Goal: Task Accomplishment & Management: Manage account settings

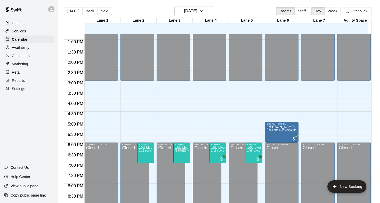
scroll to position [275, 0]
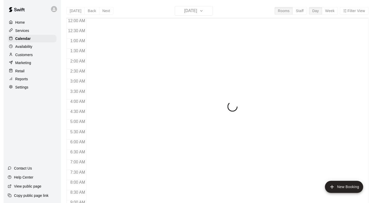
scroll to position [300, 0]
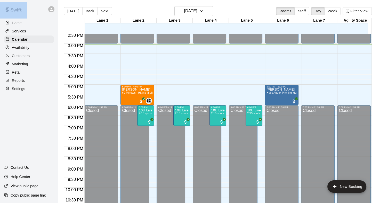
drag, startPoint x: -1, startPoint y: 92, endPoint x: 0, endPoint y: 123, distance: 30.9
click at [0, 121] on html "Home Services Calendar Availability Customers Marketing Retail Reports Settings…" at bounding box center [190, 106] width 380 height 212
click at [3, 121] on div "Home Services Calendar Availability Customers Marketing Retail Reports Settings…" at bounding box center [29, 101] width 58 height 203
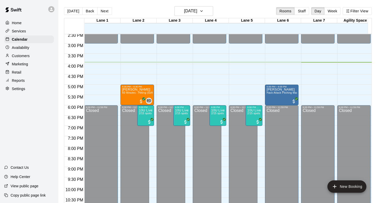
click at [28, 54] on div "Customers" at bounding box center [29, 56] width 50 height 8
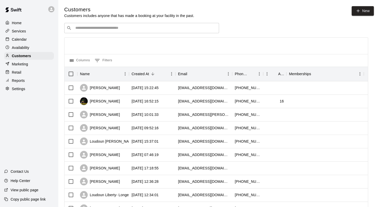
click at [20, 38] on p "Calendar" at bounding box center [19, 39] width 15 height 5
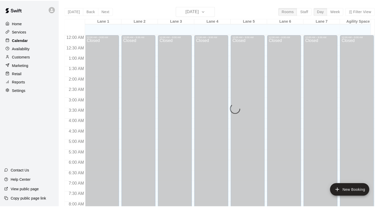
scroll to position [300, 0]
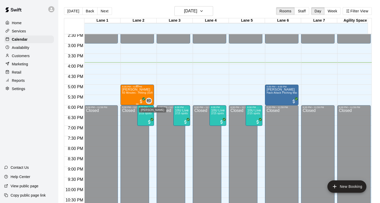
click at [149, 99] on span "BD" at bounding box center [149, 100] width 4 height 5
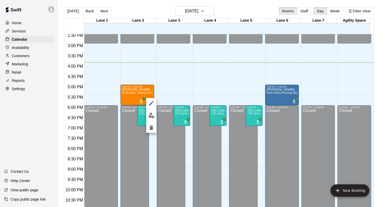
click at [128, 97] on div at bounding box center [191, 103] width 383 height 207
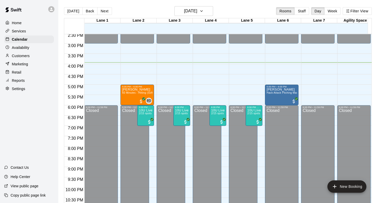
click at [128, 97] on div "[PERSON_NAME] 60 Minutes - Hitting (Softball)" at bounding box center [137, 189] width 30 height 203
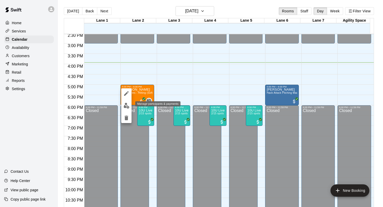
click at [126, 106] on img "edit" at bounding box center [127, 106] width 6 height 6
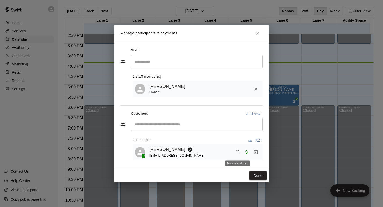
click at [238, 150] on button "Mark attendance" at bounding box center [237, 152] width 9 height 9
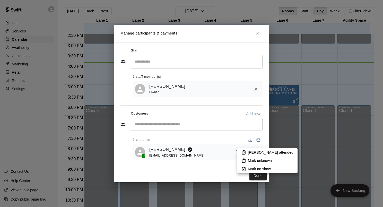
click at [216, 164] on div at bounding box center [191, 103] width 383 height 207
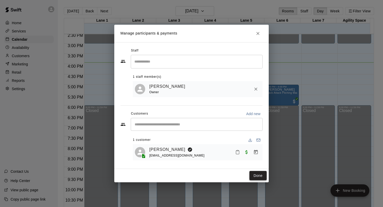
click at [260, 179] on button "Done" at bounding box center [258, 176] width 17 height 10
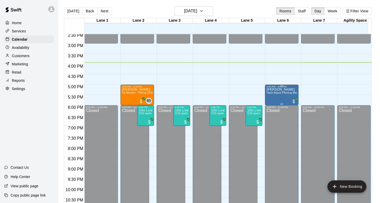
click at [279, 94] on span "Hack Attack Pitching Machine Lane Rental - Baseball" at bounding box center [298, 92] width 65 height 3
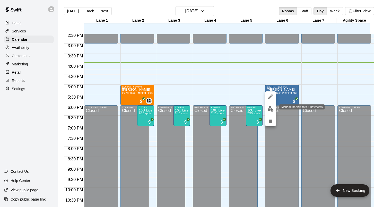
click at [267, 108] on button "edit" at bounding box center [271, 109] width 10 height 10
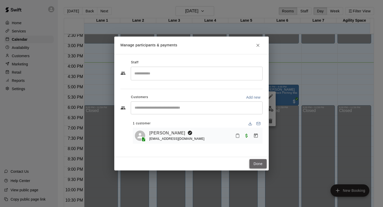
click at [254, 163] on button "Done" at bounding box center [258, 164] width 17 height 10
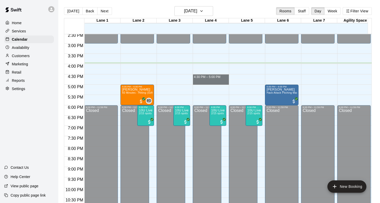
drag, startPoint x: 209, startPoint y: 77, endPoint x: 208, endPoint y: 80, distance: 3.0
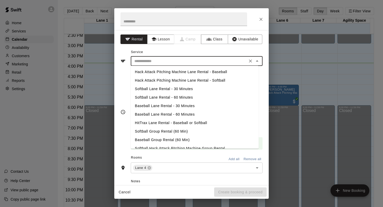
click at [156, 63] on input "text" at bounding box center [189, 61] width 114 height 6
click at [156, 89] on li "Softball Lane Rental - 30 Minutes" at bounding box center [195, 89] width 128 height 9
type input "**********"
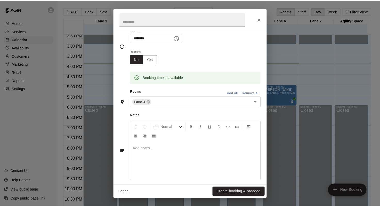
scroll to position [69, 0]
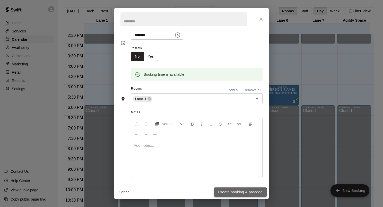
click at [230, 195] on button "Create booking & proceed" at bounding box center [240, 193] width 53 height 10
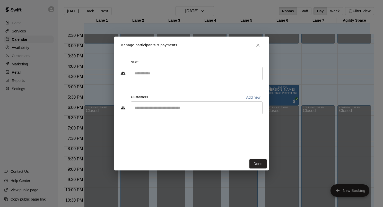
click at [173, 112] on div "​" at bounding box center [197, 108] width 132 height 13
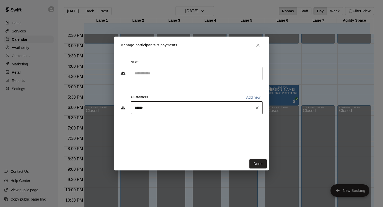
type input "*****"
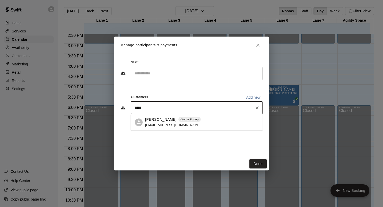
click at [156, 120] on p "[PERSON_NAME]" at bounding box center [160, 119] width 31 height 5
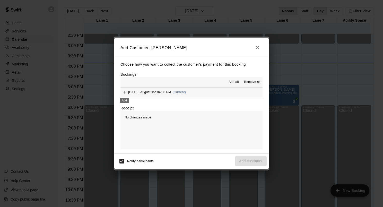
click at [124, 94] on icon "Add" at bounding box center [124, 92] width 5 height 5
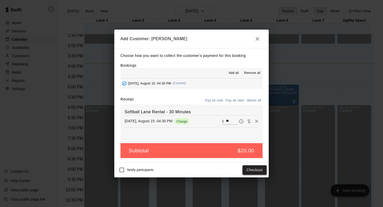
click at [244, 171] on button "Checkout" at bounding box center [255, 170] width 24 height 10
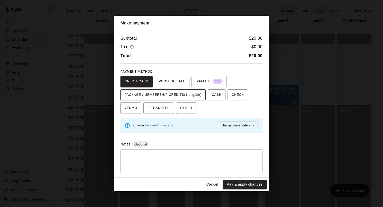
click at [178, 100] on button "PACKAGE / MEMBERSHIP CREDITS (1 eligible)" at bounding box center [163, 94] width 85 height 11
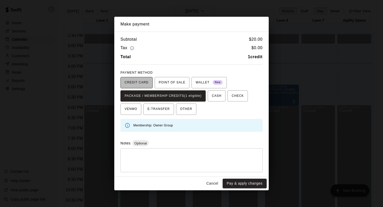
click at [138, 85] on span "CREDIT CARD" at bounding box center [137, 83] width 24 height 8
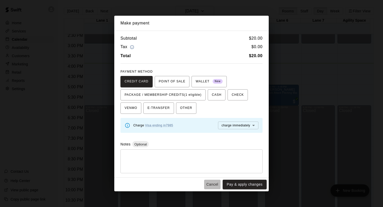
click at [213, 184] on button "Cancel" at bounding box center [212, 185] width 16 height 10
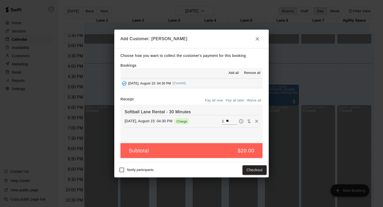
click at [259, 41] on icon "button" at bounding box center [258, 39] width 6 height 6
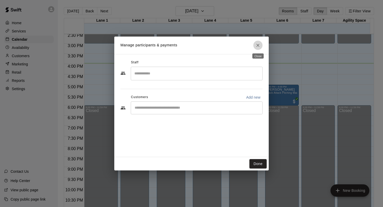
click at [259, 41] on button "Close" at bounding box center [258, 45] width 9 height 9
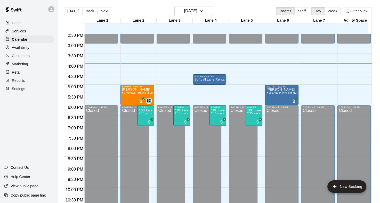
click at [206, 74] on div "4:30 PM – 5:00 PM Softball Lane Rental - 30 Minutes" at bounding box center [208, 79] width 33 height 10
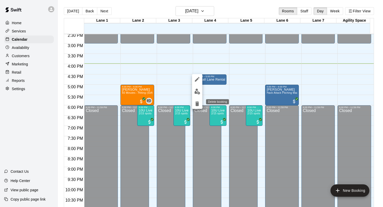
click at [195, 104] on icon "delete" at bounding box center [197, 104] width 6 height 6
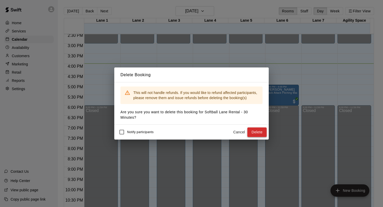
click at [262, 129] on button "Delete" at bounding box center [257, 133] width 19 height 10
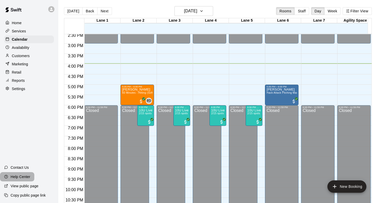
click at [18, 175] on p "Help Center" at bounding box center [21, 176] width 20 height 5
click at [39, 50] on div "Availability" at bounding box center [29, 48] width 50 height 8
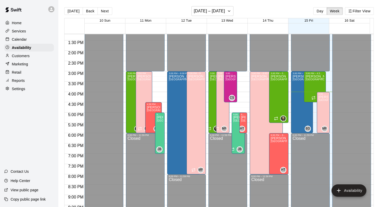
scroll to position [272, 0]
click at [109, 10] on button "Next" at bounding box center [104, 11] width 14 height 8
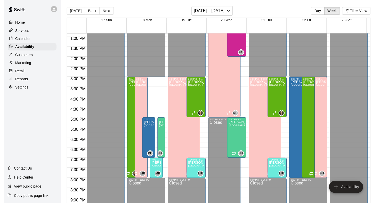
scroll to position [265, 0]
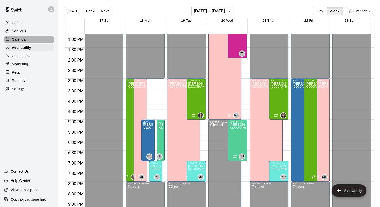
click at [27, 40] on div "Calendar" at bounding box center [29, 40] width 50 height 8
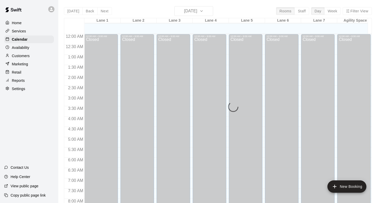
scroll to position [300, 0]
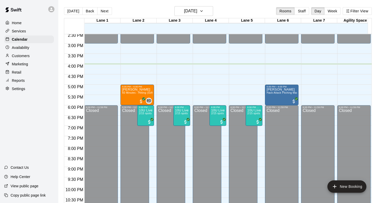
click at [26, 75] on div "Retail" at bounding box center [29, 73] width 50 height 8
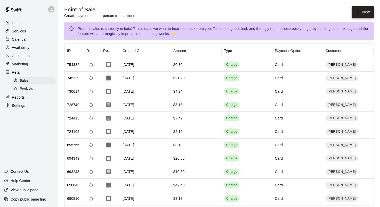
click at [359, 13] on icon "button" at bounding box center [357, 12] width 5 height 5
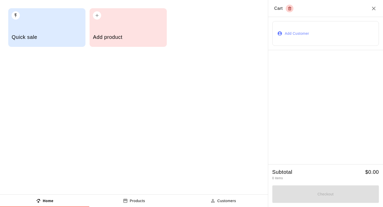
click at [306, 34] on button "Add Customer" at bounding box center [326, 33] width 107 height 25
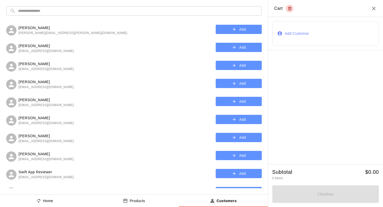
click at [32, 12] on input "text" at bounding box center [138, 11] width 240 height 10
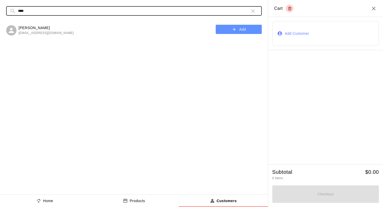
type input "****"
click at [238, 30] on button "Add" at bounding box center [239, 30] width 46 height 10
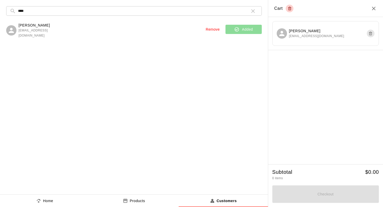
click at [134, 201] on p "Products" at bounding box center [137, 200] width 15 height 5
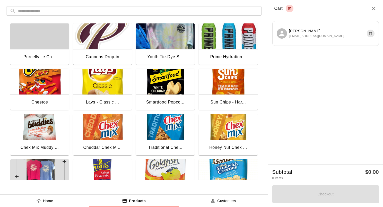
click at [169, 36] on img "button" at bounding box center [165, 36] width 59 height 26
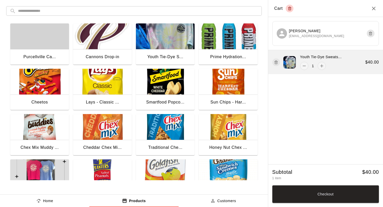
click at [275, 61] on icon "button" at bounding box center [276, 61] width 3 height 0
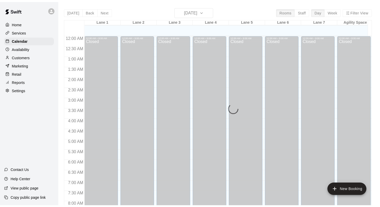
scroll to position [300, 0]
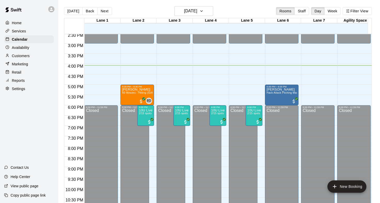
click at [29, 57] on p "Customers" at bounding box center [21, 55] width 18 height 5
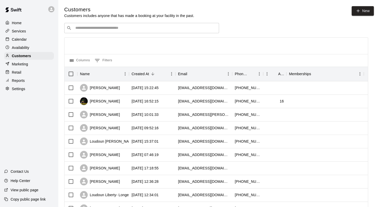
click at [105, 30] on input "Search customers by name or email" at bounding box center [145, 28] width 143 height 5
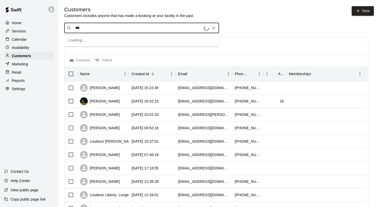
type input "****"
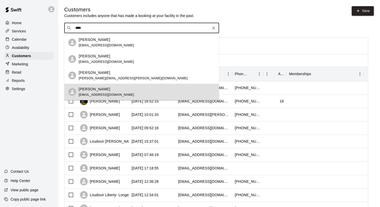
scroll to position [33, 0]
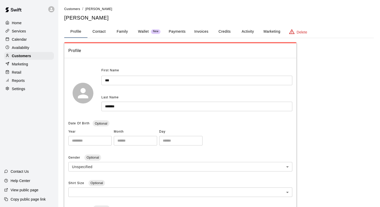
click at [119, 34] on button "Family" at bounding box center [122, 32] width 23 height 12
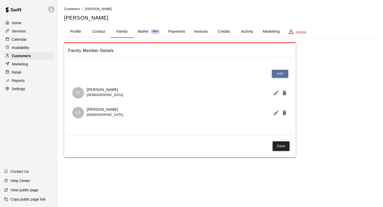
click at [17, 50] on p "Availability" at bounding box center [21, 47] width 18 height 5
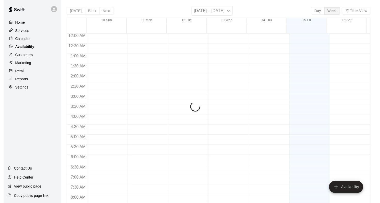
scroll to position [315, 0]
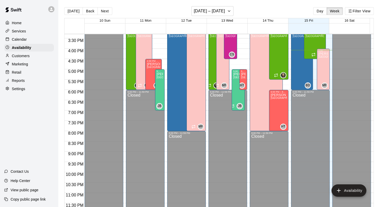
click at [13, 43] on div "Calendar" at bounding box center [29, 40] width 50 height 8
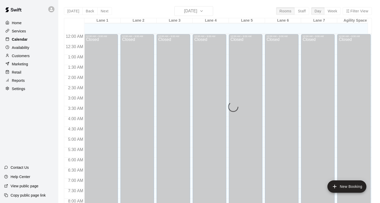
scroll to position [300, 0]
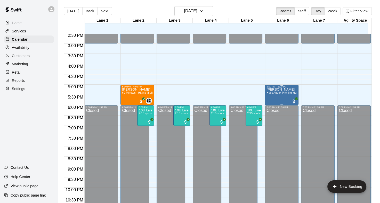
click at [284, 92] on span "Hack Attack Pitching Machine Lane Rental - Baseball" at bounding box center [298, 92] width 65 height 3
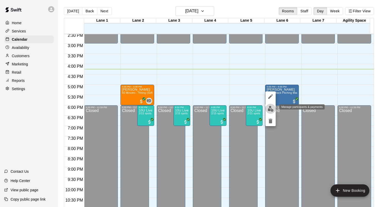
click at [275, 108] on button "edit" at bounding box center [271, 109] width 10 height 10
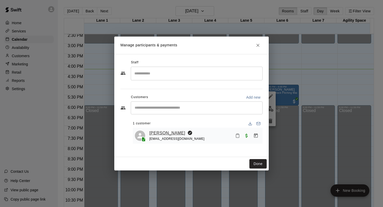
click at [154, 132] on link "[PERSON_NAME]" at bounding box center [167, 133] width 36 height 7
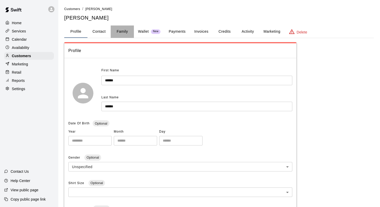
click at [127, 35] on button "Family" at bounding box center [122, 32] width 23 height 12
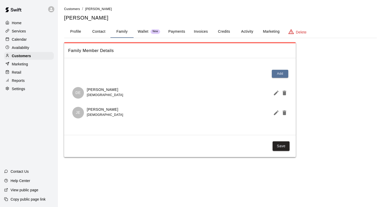
click at [77, 29] on button "Profile" at bounding box center [75, 32] width 23 height 12
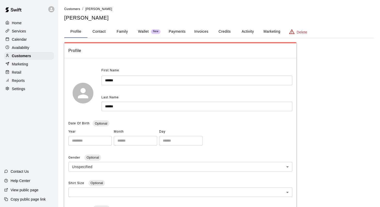
click at [30, 23] on div "Home" at bounding box center [29, 23] width 50 height 8
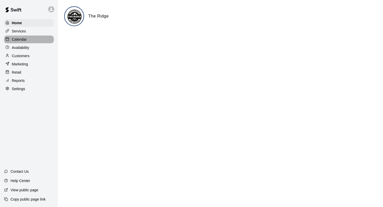
click at [30, 38] on div "Calendar" at bounding box center [29, 40] width 50 height 8
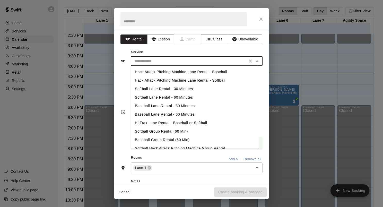
click at [152, 59] on input "text" at bounding box center [189, 61] width 114 height 6
click at [166, 98] on li "Softball Lane Rental - 60 Minutes" at bounding box center [195, 97] width 128 height 9
type input "**********"
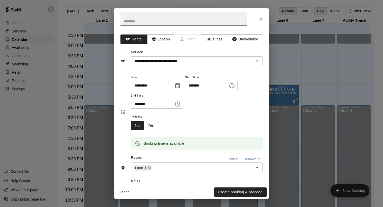
click at [169, 20] on input "text" at bounding box center [184, 19] width 127 height 14
type input "**********"
click at [262, 19] on icon "Close" at bounding box center [261, 19] width 5 height 5
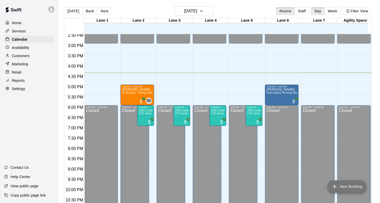
click at [351, 189] on button "New Booking" at bounding box center [346, 187] width 39 height 12
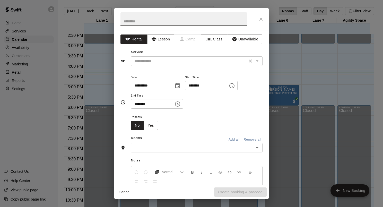
click at [173, 57] on div "​" at bounding box center [197, 61] width 132 height 10
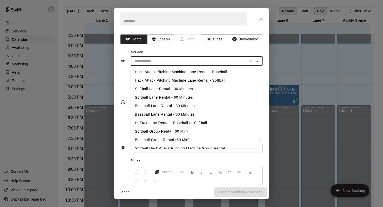
click at [180, 97] on li "Softball Lane Rental - 60 Minutes" at bounding box center [195, 97] width 128 height 9
type input "**********"
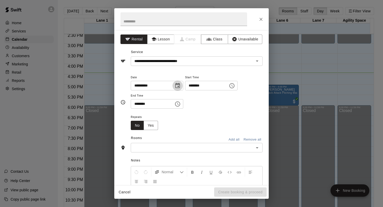
click at [180, 87] on icon "Choose date, selected date is Aug 15, 2025" at bounding box center [177, 85] width 5 height 5
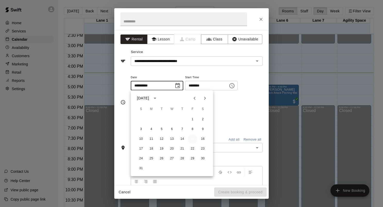
click at [192, 139] on button "15" at bounding box center [192, 138] width 9 height 9
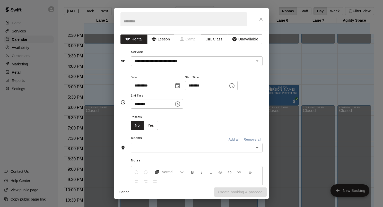
click at [196, 13] on input "text" at bounding box center [184, 19] width 127 height 14
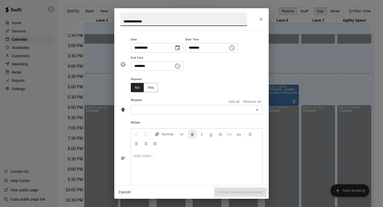
scroll to position [50, 0]
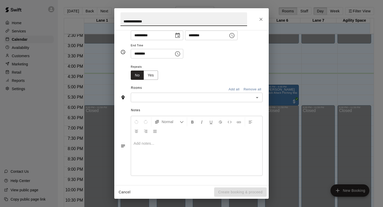
type input "**********"
click at [245, 192] on div "Cancel Create booking & proceed" at bounding box center [191, 193] width 155 height 14
click at [211, 101] on div "​" at bounding box center [197, 98] width 132 height 10
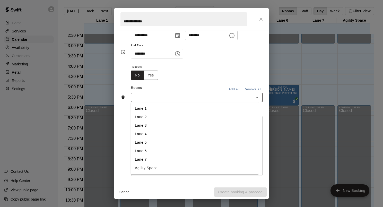
click at [150, 119] on li "Lane 2" at bounding box center [195, 117] width 128 height 9
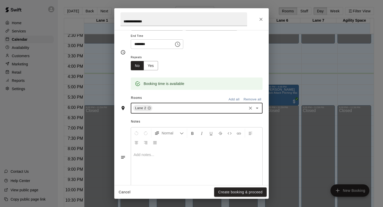
scroll to position [71, 0]
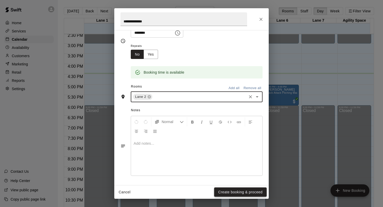
click at [243, 191] on button "Create booking & proceed" at bounding box center [240, 193] width 53 height 10
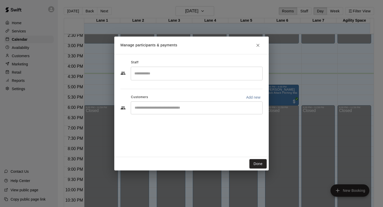
click at [165, 72] on input "Search staff" at bounding box center [196, 73] width 127 height 9
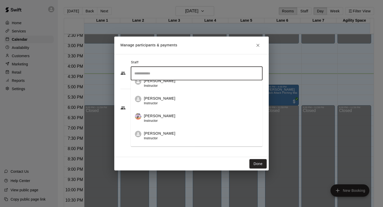
scroll to position [0, 0]
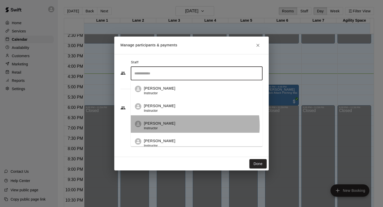
click at [176, 126] on div "[PERSON_NAME] Instructor" at bounding box center [201, 126] width 115 height 10
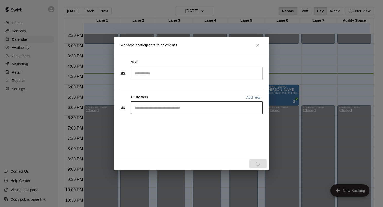
click at [167, 106] on input "Start typing to search customers..." at bounding box center [196, 107] width 127 height 5
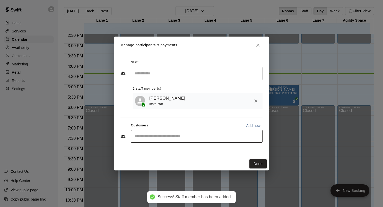
click at [179, 138] on input "Start typing to search customers..." at bounding box center [196, 136] width 127 height 5
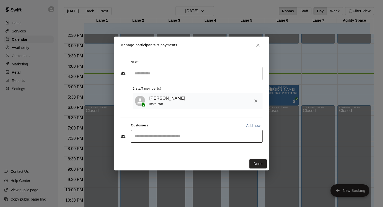
click at [178, 138] on input "Start typing to search customers..." at bounding box center [196, 136] width 127 height 5
type input "****"
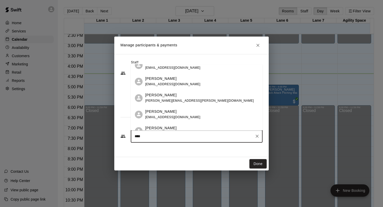
scroll to position [98, 0]
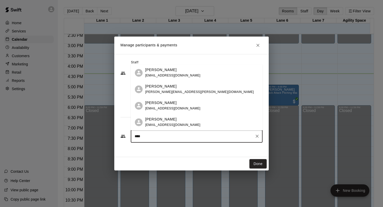
click at [175, 110] on span "[EMAIL_ADDRESS][DOMAIN_NAME]" at bounding box center [172, 109] width 55 height 4
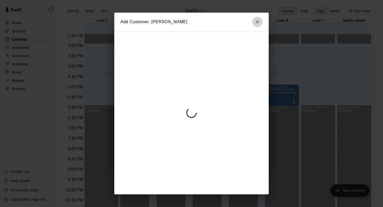
click at [257, 22] on icon "button" at bounding box center [258, 22] width 4 height 4
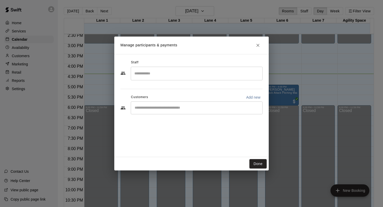
click at [198, 74] on input "Search staff" at bounding box center [196, 73] width 127 height 9
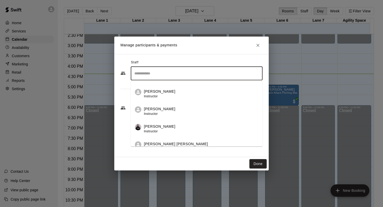
scroll to position [232, 0]
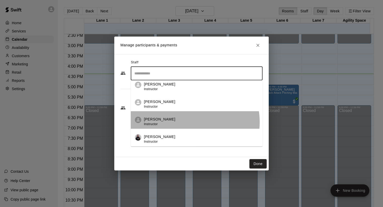
click at [187, 122] on div "[PERSON_NAME] Instructor" at bounding box center [201, 122] width 115 height 10
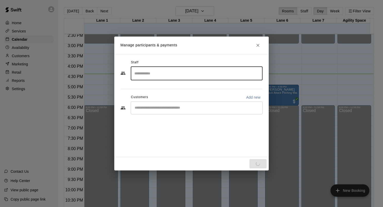
click at [183, 115] on div "​" at bounding box center [192, 109] width 142 height 14
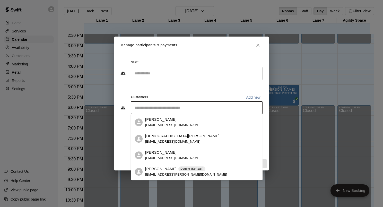
click at [180, 109] on input "Start typing to search customers..." at bounding box center [196, 107] width 127 height 5
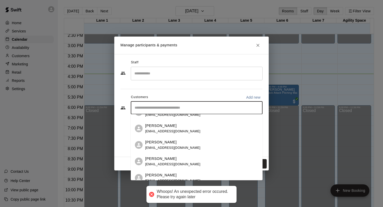
scroll to position [77, 0]
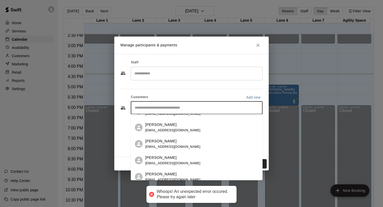
click at [188, 130] on div "[PERSON_NAME] [EMAIL_ADDRESS][DOMAIN_NAME]" at bounding box center [201, 127] width 113 height 11
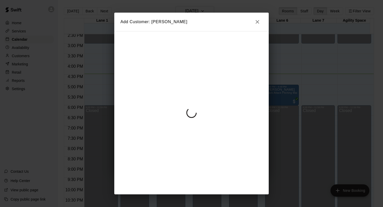
click at [254, 21] on button "button" at bounding box center [257, 22] width 10 height 10
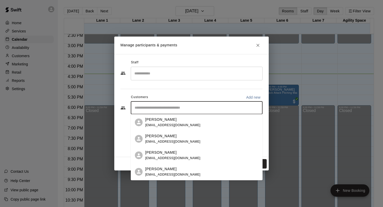
click at [227, 106] on input "Start typing to search customers..." at bounding box center [196, 107] width 127 height 5
click at [203, 150] on div "[PERSON_NAME] [EMAIL_ADDRESS][DOMAIN_NAME]" at bounding box center [197, 156] width 132 height 16
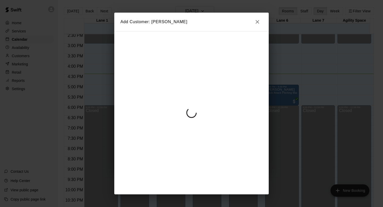
click at [256, 23] on icon "button" at bounding box center [258, 22] width 4 height 4
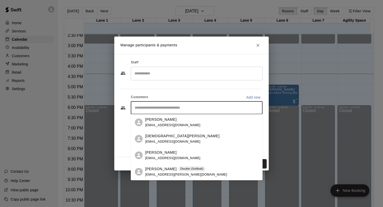
click at [211, 110] on input "Start typing to search customers..." at bounding box center [196, 107] width 127 height 5
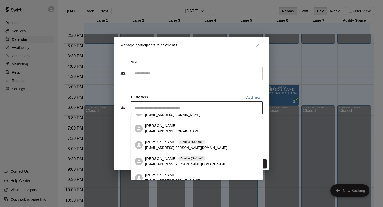
scroll to position [0, 0]
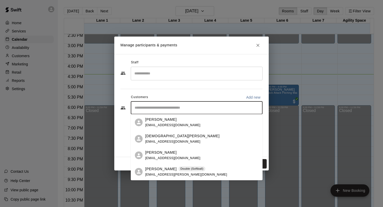
click at [256, 42] on button "Close" at bounding box center [258, 45] width 9 height 9
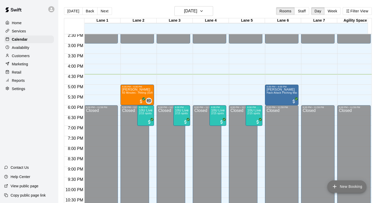
click at [348, 189] on button "New Booking" at bounding box center [346, 187] width 39 height 12
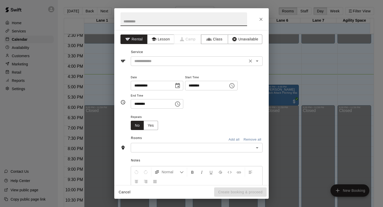
click at [200, 63] on input "text" at bounding box center [189, 61] width 114 height 6
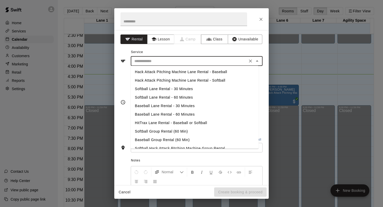
click at [204, 95] on li "Softball Lane Rental - 60 Minutes" at bounding box center [195, 97] width 128 height 9
type input "**********"
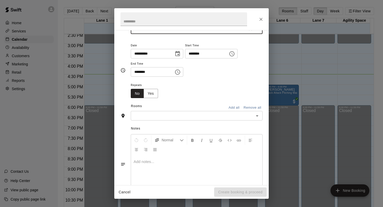
scroll to position [50, 0]
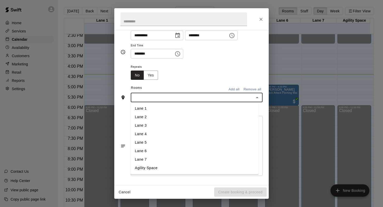
click at [166, 95] on input "text" at bounding box center [192, 97] width 120 height 6
click at [170, 118] on li "Lane 2" at bounding box center [195, 117] width 128 height 9
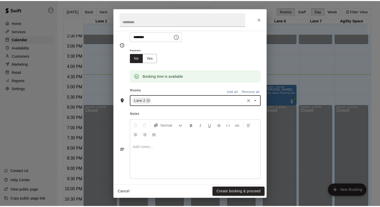
scroll to position [71, 0]
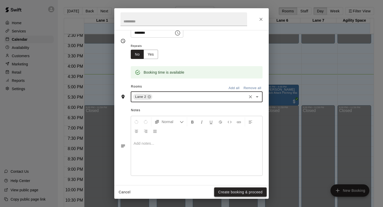
click at [234, 190] on button "Create booking & proceed" at bounding box center [240, 193] width 53 height 10
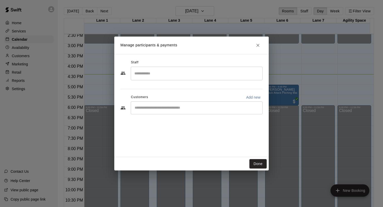
click at [175, 73] on input "Search staff" at bounding box center [196, 73] width 127 height 9
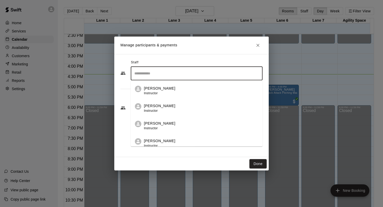
click at [184, 127] on div "[PERSON_NAME] Instructor" at bounding box center [201, 126] width 115 height 10
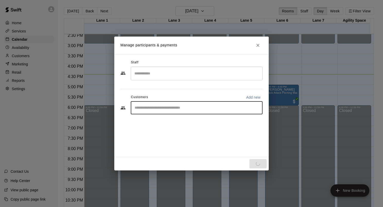
click at [176, 109] on input "Start typing to search customers..." at bounding box center [196, 107] width 127 height 5
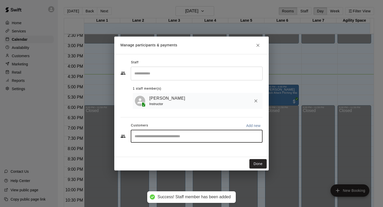
click at [185, 136] on input "Start typing to search customers..." at bounding box center [196, 136] width 127 height 5
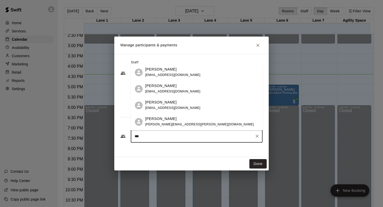
type input "****"
click at [181, 105] on div "[PERSON_NAME] [EMAIL_ADDRESS][DOMAIN_NAME]" at bounding box center [201, 105] width 113 height 11
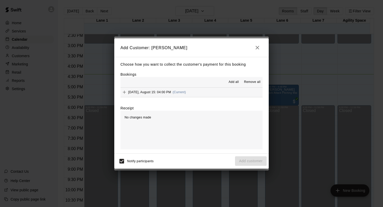
click at [120, 92] on div "Choose how you want to collect the customer's payment for this booking Bookings…" at bounding box center [191, 105] width 155 height 97
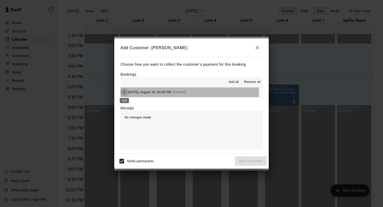
click at [122, 93] on icon "Add" at bounding box center [124, 92] width 5 height 5
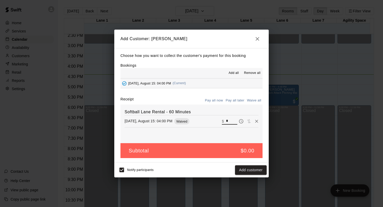
click at [226, 121] on input "*" at bounding box center [231, 121] width 11 height 7
click at [226, 121] on input "***" at bounding box center [231, 121] width 11 height 7
type input "**"
click at [259, 39] on icon "button" at bounding box center [258, 39] width 6 height 6
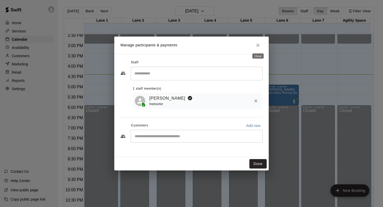
click at [256, 44] on icon "Close" at bounding box center [258, 45] width 5 height 5
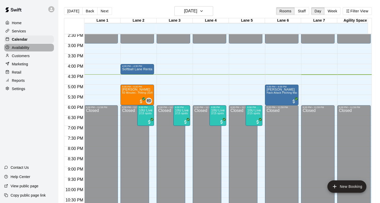
click at [30, 46] on div "Availability" at bounding box center [29, 48] width 50 height 8
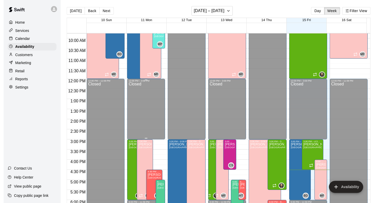
scroll to position [212, 0]
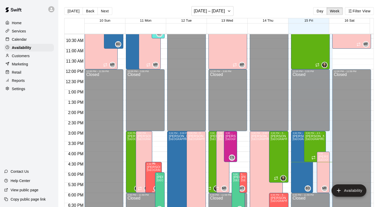
click at [149, 170] on span "[GEOGRAPHIC_DATA], Agility Space" at bounding box center [170, 170] width 46 height 3
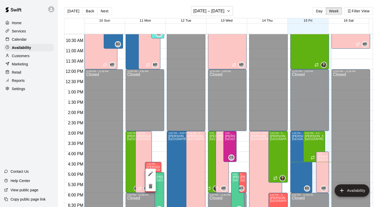
click at [156, 165] on div at bounding box center [191, 103] width 383 height 207
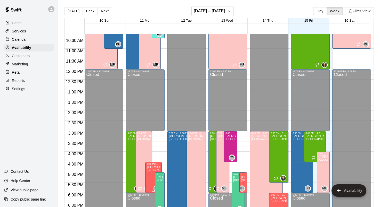
click at [156, 167] on p "[PERSON_NAME]" at bounding box center [153, 167] width 13 height 0
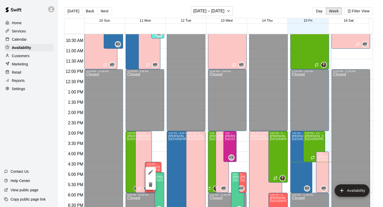
click at [171, 104] on div at bounding box center [191, 103] width 383 height 207
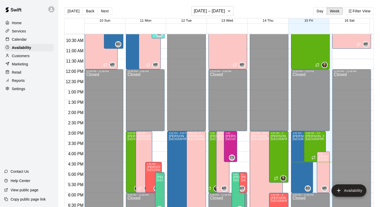
click at [25, 40] on p "Calendar" at bounding box center [19, 39] width 15 height 5
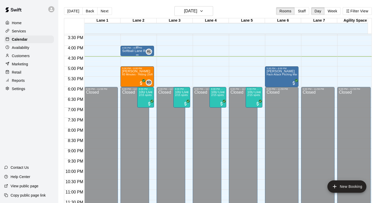
scroll to position [319, 0]
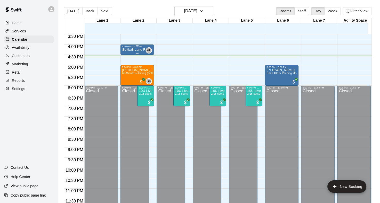
drag, startPoint x: 140, startPoint y: 49, endPoint x: 125, endPoint y: 49, distance: 15.2
click at [125, 50] on p "Softball Lane Rental - 60 Minutes" at bounding box center [137, 50] width 30 height 0
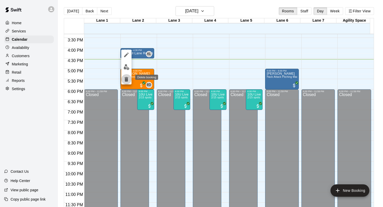
click at [129, 79] on icon "delete" at bounding box center [126, 79] width 6 height 6
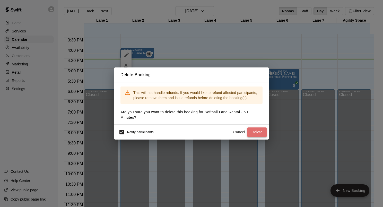
click at [256, 131] on button "Delete" at bounding box center [257, 133] width 19 height 10
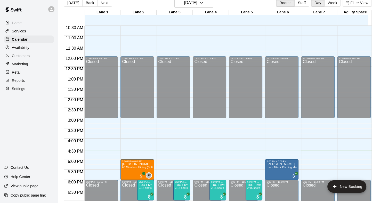
scroll to position [216, 0]
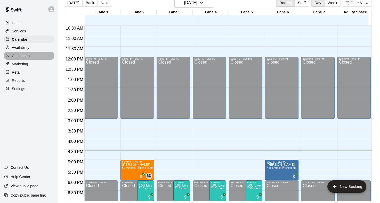
click at [35, 58] on div "Customers" at bounding box center [29, 56] width 50 height 8
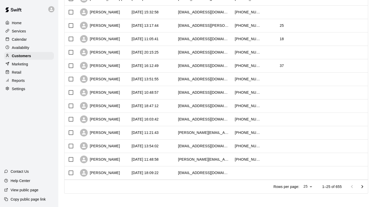
scroll to position [238, 0]
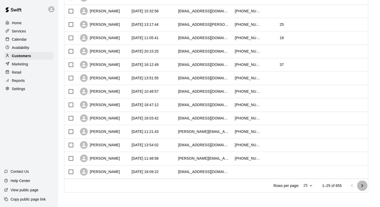
click at [364, 189] on icon "Go to next page" at bounding box center [362, 186] width 6 height 6
click at [365, 184] on icon "Go to next page" at bounding box center [362, 186] width 6 height 6
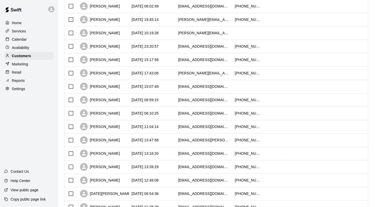
scroll to position [0, 0]
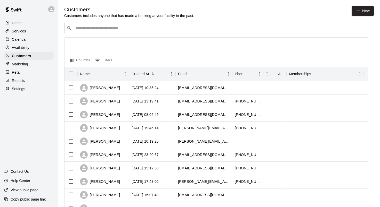
click at [136, 29] on input "Search customers by name or email" at bounding box center [145, 28] width 143 height 5
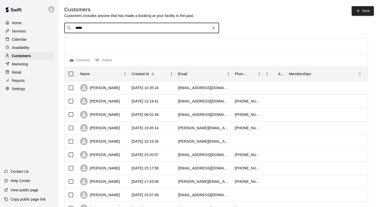
type input "******"
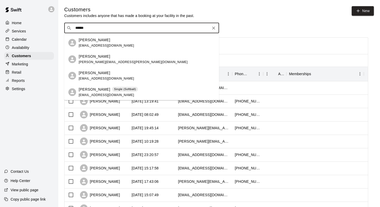
click at [162, 79] on div "[PERSON_NAME] [EMAIL_ADDRESS][DOMAIN_NAME]" at bounding box center [147, 75] width 136 height 11
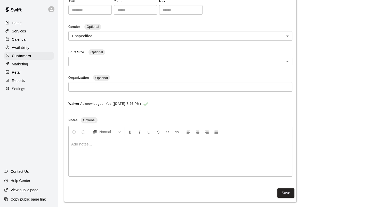
scroll to position [136, 0]
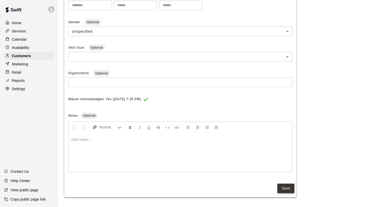
click at [292, 189] on button "Save" at bounding box center [285, 189] width 17 height 10
click at [341, 108] on div "**********" at bounding box center [218, 52] width 309 height 291
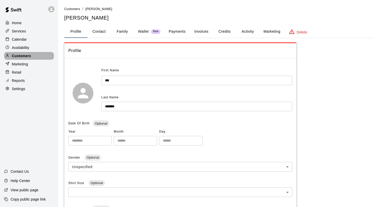
click at [46, 56] on div "Customers" at bounding box center [29, 56] width 50 height 8
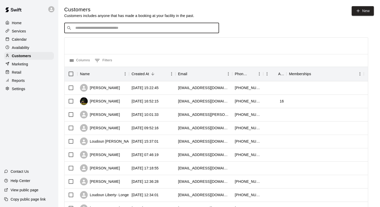
click at [88, 31] on input "Search customers by name or email" at bounding box center [145, 28] width 143 height 5
type input "****"
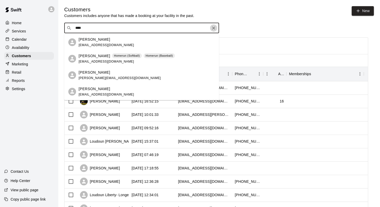
click at [216, 29] on icon "Clear" at bounding box center [213, 28] width 5 height 5
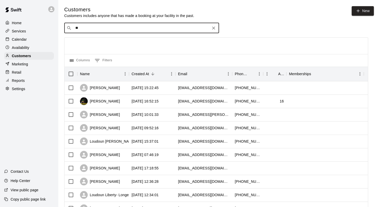
type input "*"
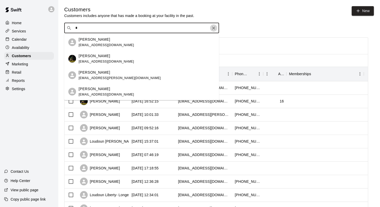
click at [213, 29] on icon "Clear" at bounding box center [213, 28] width 3 height 3
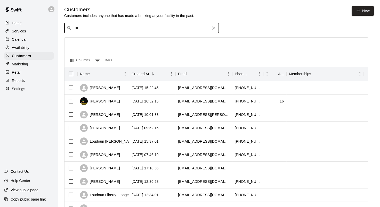
type input "***"
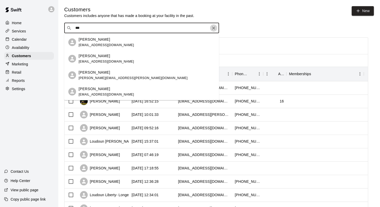
click at [214, 29] on icon "Clear" at bounding box center [213, 28] width 3 height 3
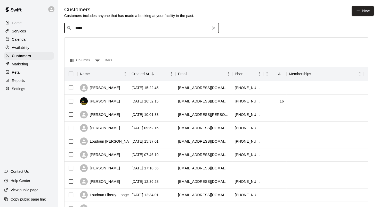
type input "******"
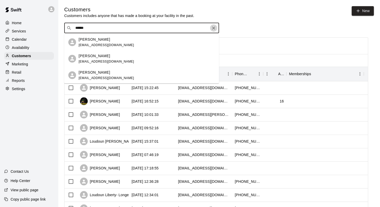
click at [213, 27] on icon "Clear" at bounding box center [213, 28] width 5 height 5
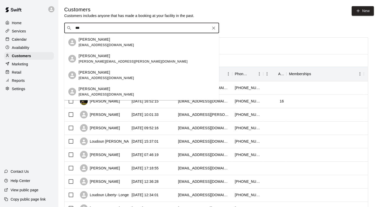
type input "****"
click at [147, 75] on div "[PERSON_NAME] [EMAIL_ADDRESS][DOMAIN_NAME]" at bounding box center [147, 75] width 136 height 11
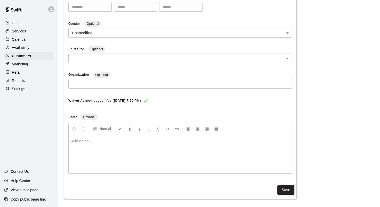
scroll to position [136, 0]
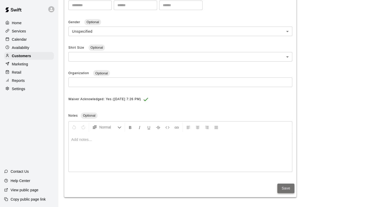
click at [288, 190] on button "Save" at bounding box center [285, 189] width 17 height 10
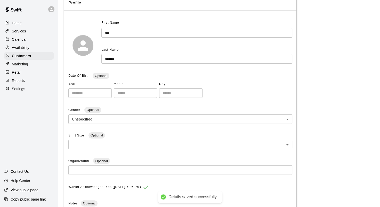
scroll to position [0, 0]
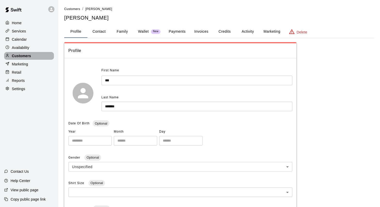
click at [15, 57] on p "Customers" at bounding box center [21, 55] width 19 height 5
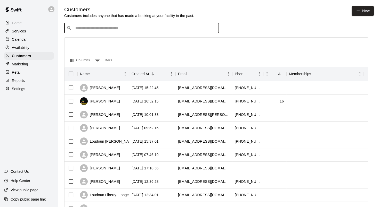
click at [92, 28] on input "Search customers by name or email" at bounding box center [145, 28] width 143 height 5
type input "****"
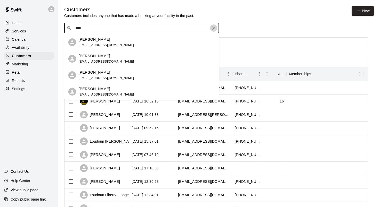
click at [212, 27] on icon "Clear" at bounding box center [213, 28] width 5 height 5
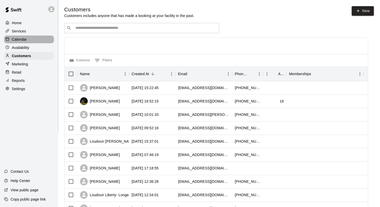
click at [7, 39] on icon at bounding box center [7, 39] width 4 height 4
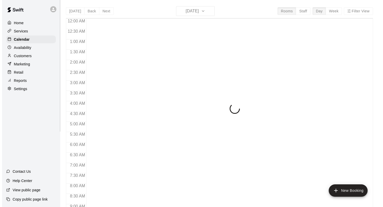
scroll to position [300, 0]
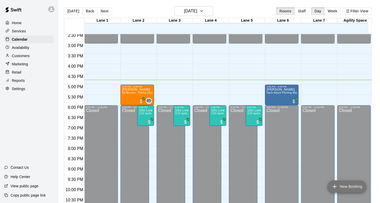
click at [357, 190] on button "New Booking" at bounding box center [346, 187] width 39 height 12
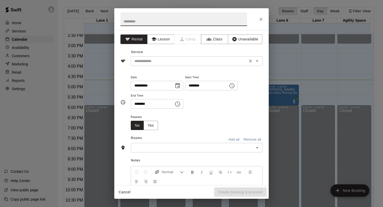
click at [179, 61] on input "text" at bounding box center [189, 61] width 114 height 6
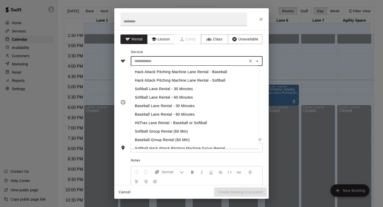
click at [179, 96] on li "Softball Lane Rental - 60 Minutes" at bounding box center [195, 97] width 128 height 9
type input "**********"
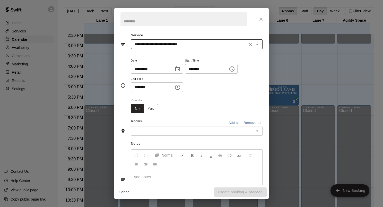
scroll to position [26, 0]
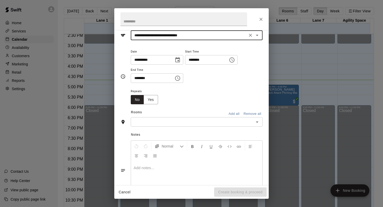
click at [181, 60] on icon "Choose date, selected date is Aug 15, 2025" at bounding box center [178, 60] width 6 height 6
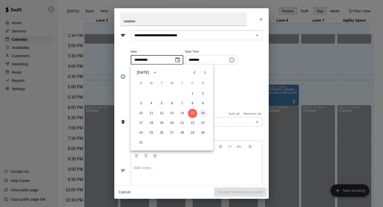
click at [204, 115] on button "16" at bounding box center [202, 113] width 9 height 9
type input "**********"
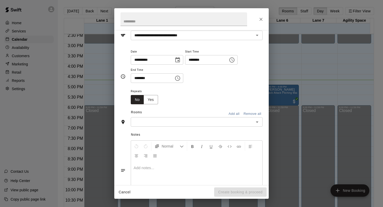
click at [237, 60] on button "Choose time, selected time is 4:00 PM" at bounding box center [232, 60] width 10 height 10
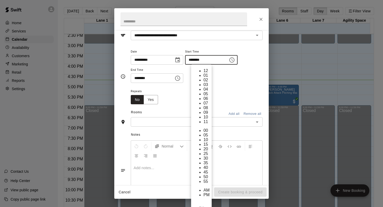
scroll to position [9, 0]
click at [210, 156] on li "30" at bounding box center [207, 158] width 6 height 5
type input "********"
click at [154, 78] on input "********" at bounding box center [151, 78] width 40 height 10
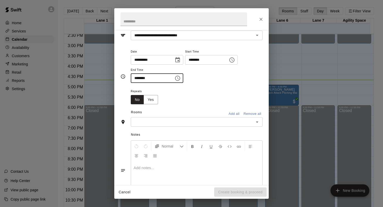
click at [138, 78] on input "********" at bounding box center [151, 78] width 40 height 10
type input "********"
click at [170, 93] on div "Repeats No Yes" at bounding box center [197, 96] width 132 height 16
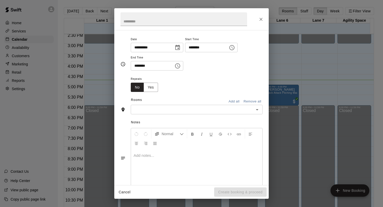
scroll to position [50, 0]
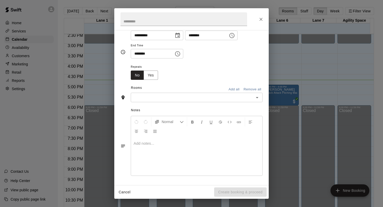
click at [227, 93] on div "​" at bounding box center [197, 98] width 132 height 10
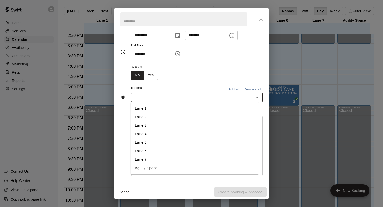
click at [223, 115] on li "Lane 2" at bounding box center [195, 117] width 128 height 9
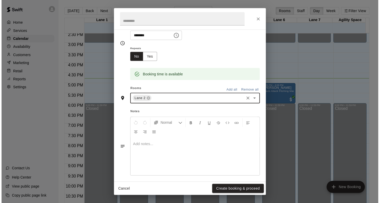
scroll to position [71, 0]
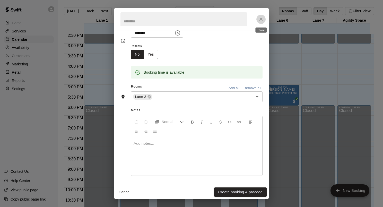
click at [265, 20] on button "Close" at bounding box center [261, 19] width 9 height 9
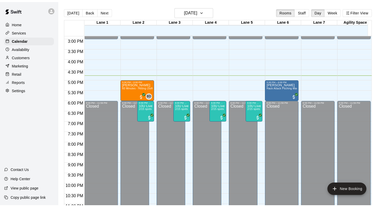
scroll to position [319, 0]
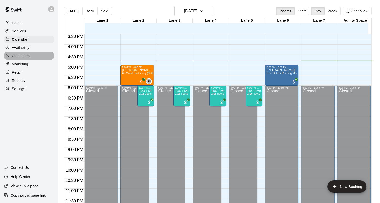
click at [20, 58] on p "Customers" at bounding box center [21, 55] width 18 height 5
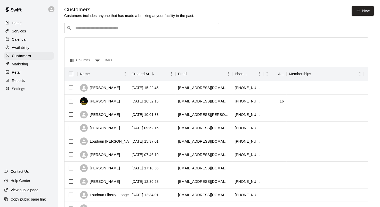
click at [184, 32] on div "​ ​" at bounding box center [141, 28] width 155 height 10
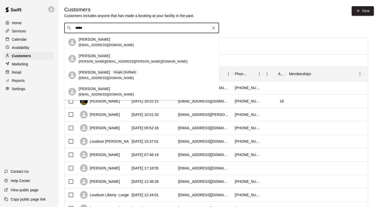
type input "******"
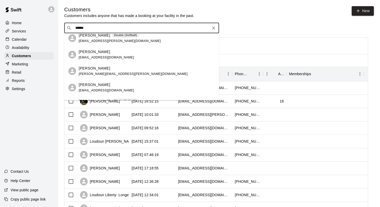
scroll to position [115, 0]
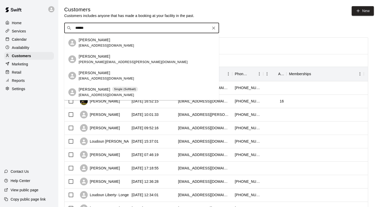
click at [181, 78] on div "[PERSON_NAME] [EMAIL_ADDRESS][DOMAIN_NAME]" at bounding box center [147, 75] width 136 height 11
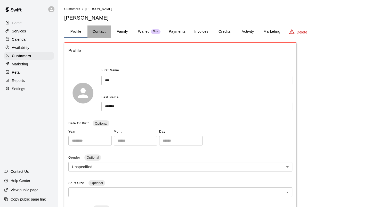
click at [92, 31] on button "Contact" at bounding box center [98, 32] width 23 height 12
select select "**"
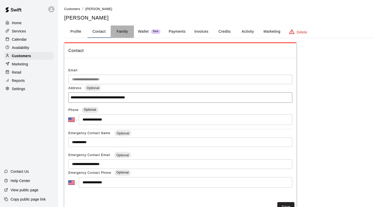
click at [122, 34] on button "Family" at bounding box center [122, 32] width 23 height 12
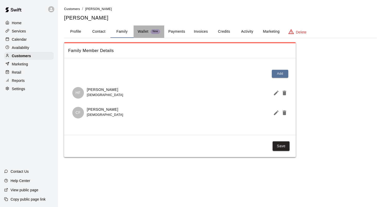
click at [143, 33] on p "Wallet" at bounding box center [143, 31] width 11 height 5
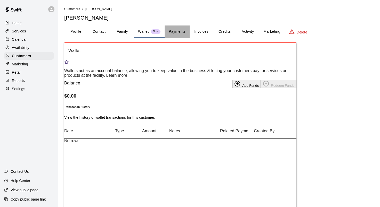
click at [177, 34] on button "Payments" at bounding box center [176, 32] width 25 height 12
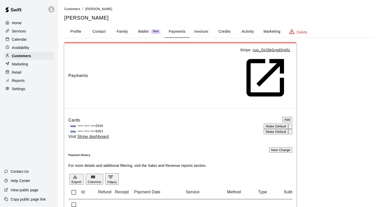
click at [79, 33] on button "Profile" at bounding box center [75, 32] width 23 height 12
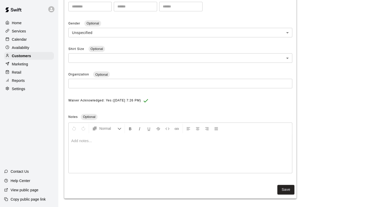
scroll to position [136, 0]
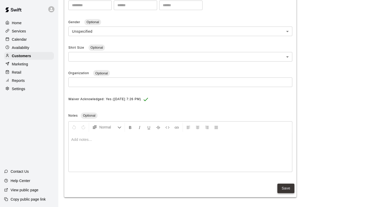
click at [291, 187] on button "Save" at bounding box center [285, 189] width 17 height 10
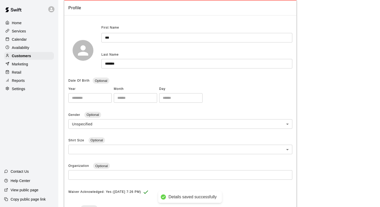
scroll to position [0, 0]
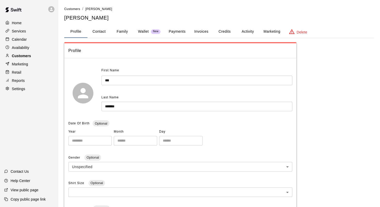
click at [25, 56] on p "Customers" at bounding box center [21, 55] width 19 height 5
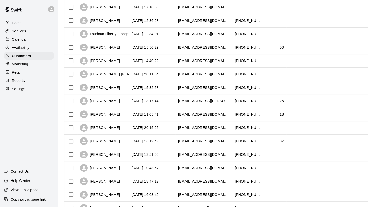
scroll to position [238, 0]
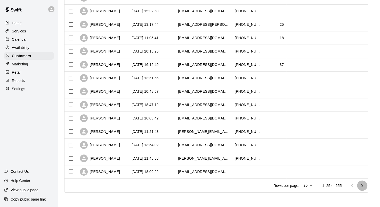
click at [364, 185] on icon "Go to next page" at bounding box center [362, 186] width 6 height 6
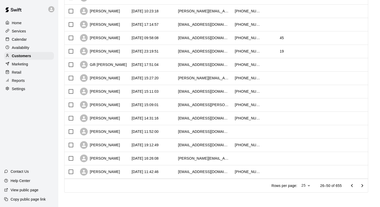
click at [364, 185] on icon "Go to next page" at bounding box center [362, 186] width 6 height 6
click at [362, 186] on icon "Go to next page" at bounding box center [362, 186] width 6 height 6
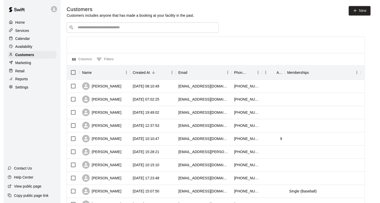
scroll to position [0, 0]
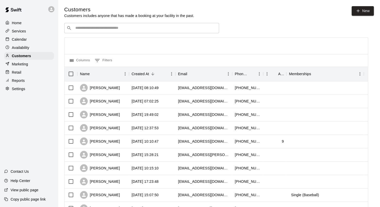
drag, startPoint x: 358, startPoint y: 175, endPoint x: 216, endPoint y: 39, distance: 196.8
click at [216, 39] on div at bounding box center [215, 46] width 303 height 16
click at [14, 42] on p "Calendar" at bounding box center [19, 39] width 15 height 5
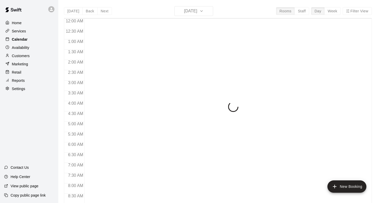
scroll to position [300, 0]
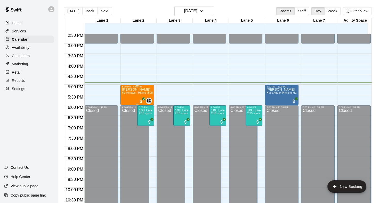
click at [129, 99] on div "[PERSON_NAME] 60 Minutes - Hitting (Softball)" at bounding box center [137, 189] width 30 height 203
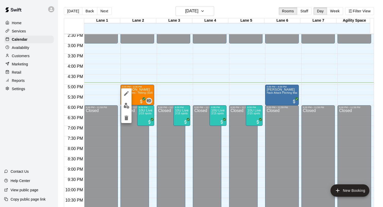
click at [126, 105] on img "edit" at bounding box center [127, 106] width 6 height 6
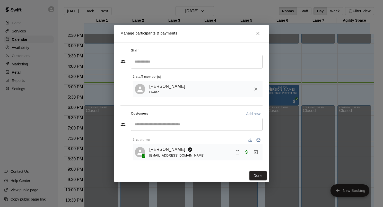
click at [255, 154] on icon "Manage bookings & payment" at bounding box center [256, 152] width 4 height 4
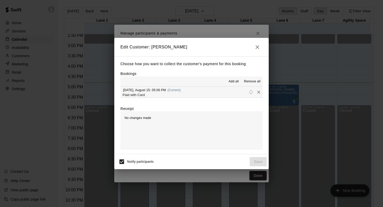
click at [257, 45] on icon "button" at bounding box center [258, 47] width 6 height 6
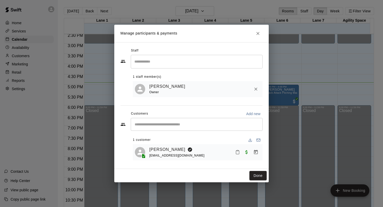
click at [238, 151] on icon "Mark attendance" at bounding box center [237, 152] width 5 height 5
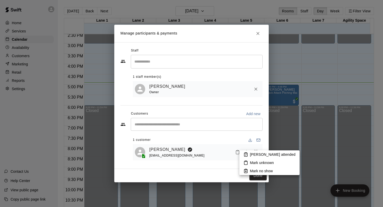
click at [268, 157] on li "[PERSON_NAME] attended" at bounding box center [270, 154] width 60 height 8
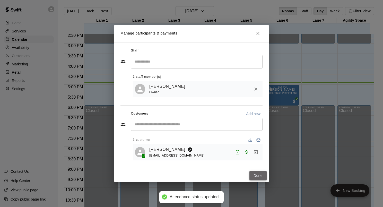
click at [260, 178] on button "Done" at bounding box center [258, 176] width 17 height 10
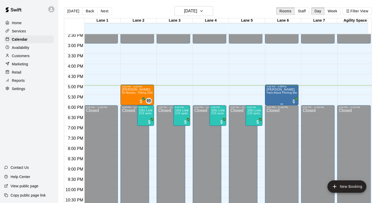
click at [282, 96] on div "[PERSON_NAME] Hack Attack Pitching Machine Lane Rental - Baseball" at bounding box center [281, 189] width 30 height 203
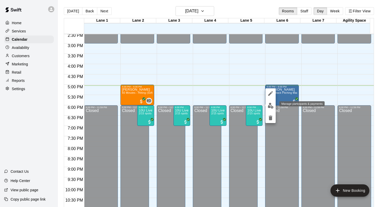
click at [271, 107] on img "edit" at bounding box center [271, 106] width 6 height 6
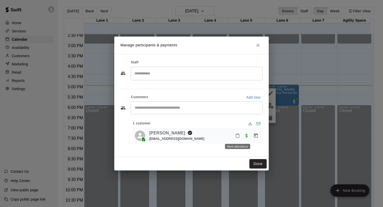
click at [237, 136] on icon "Mark attendance" at bounding box center [237, 135] width 5 height 5
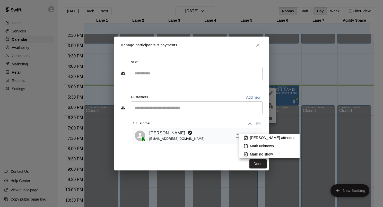
click at [258, 139] on p "[PERSON_NAME] attended" at bounding box center [273, 137] width 46 height 5
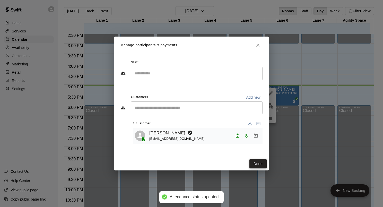
click at [252, 165] on button "Done" at bounding box center [258, 164] width 17 height 10
